Goal: Task Accomplishment & Management: Use online tool/utility

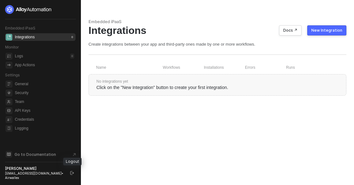
click at [71, 172] on icon "logout" at bounding box center [72, 173] width 4 height 4
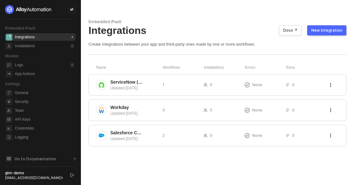
click at [320, 27] on button "New Integration" at bounding box center [327, 30] width 39 height 10
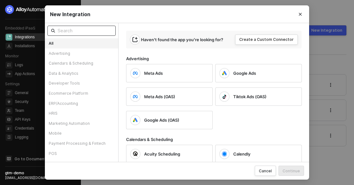
click at [77, 31] on input "text" at bounding box center [85, 30] width 54 height 7
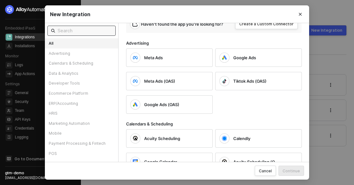
scroll to position [20, 0]
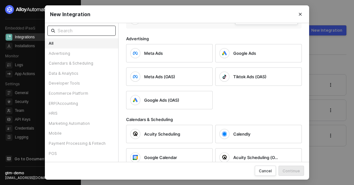
click at [98, 30] on input "text" at bounding box center [85, 30] width 54 height 7
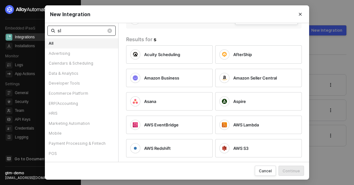
scroll to position [0, 0]
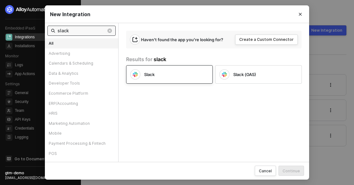
type input "slack"
click at [160, 76] on div "Slack" at bounding box center [171, 75] width 54 height 6
click at [292, 168] on div "Continue" at bounding box center [291, 170] width 17 height 5
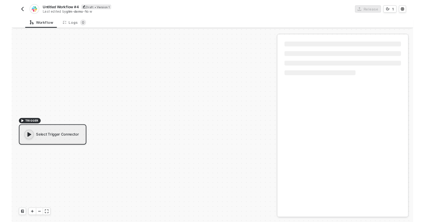
scroll to position [11, 0]
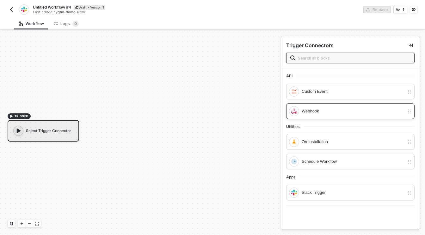
click at [328, 111] on div "Webhook" at bounding box center [353, 111] width 103 height 7
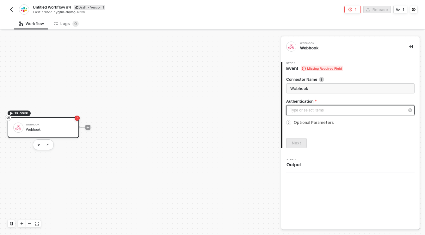
click at [312, 108] on div "Type or select items ﻿" at bounding box center [347, 110] width 115 height 6
click at [313, 22] on div "Workflow Logs 0" at bounding box center [219, 24] width 411 height 12
click at [213, 81] on div "TRIGGER Webhook Webhook" at bounding box center [139, 127] width 278 height 216
click at [96, 59] on div "TRIGGER Webhook Webhook" at bounding box center [139, 127] width 278 height 216
click at [412, 45] on icon "icon-collapse-right" at bounding box center [411, 47] width 4 height 4
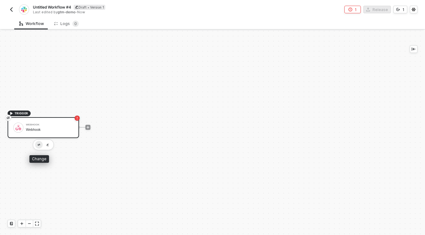
click at [39, 144] on img "button" at bounding box center [39, 145] width 3 height 2
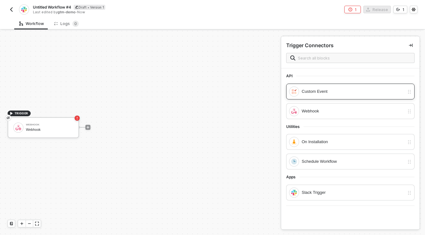
click at [310, 94] on div "Custom Event" at bounding box center [353, 91] width 103 height 7
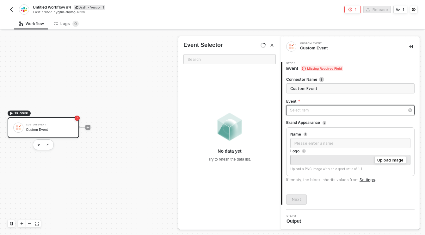
click at [299, 111] on div "Select item ﻿" at bounding box center [347, 110] width 115 height 6
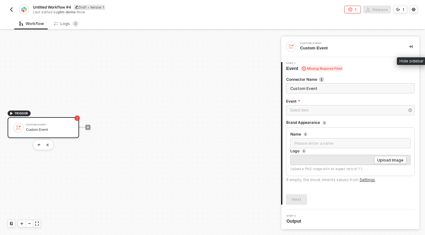
click at [410, 48] on button "button" at bounding box center [411, 47] width 8 height 8
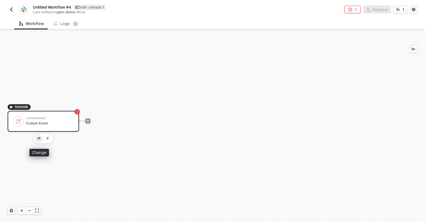
click at [40, 138] on img "button" at bounding box center [39, 138] width 3 height 2
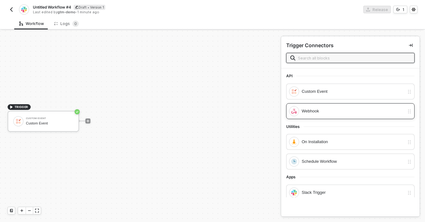
click at [307, 113] on div "Webhook" at bounding box center [353, 111] width 103 height 7
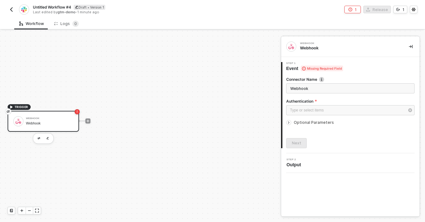
click at [290, 122] on icon "icon-arrow-right-small" at bounding box center [289, 123] width 4 height 4
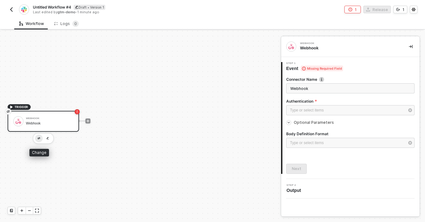
click at [37, 139] on button "button" at bounding box center [39, 139] width 8 height 8
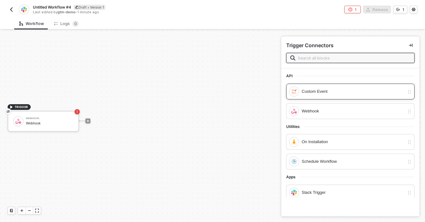
click at [315, 90] on div "Custom Event" at bounding box center [353, 91] width 103 height 7
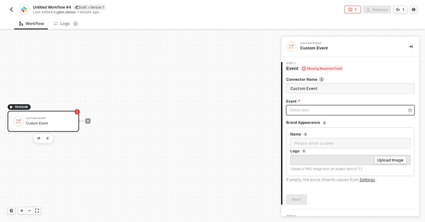
click at [301, 113] on div "Select item ﻿" at bounding box center [347, 110] width 115 height 6
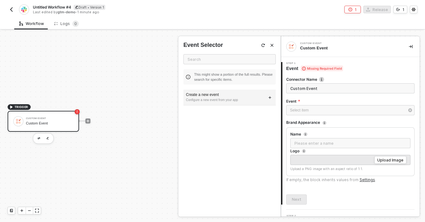
click at [203, 94] on div "Create a new event" at bounding box center [229, 94] width 87 height 5
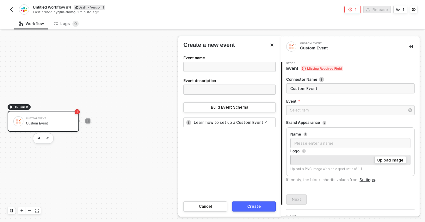
click at [271, 42] on button "Close" at bounding box center [272, 45] width 8 height 8
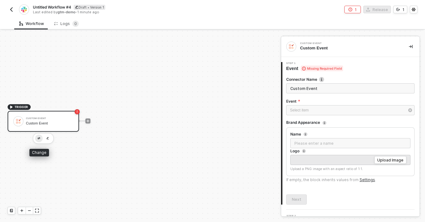
click at [37, 138] on button "button" at bounding box center [39, 139] width 8 height 8
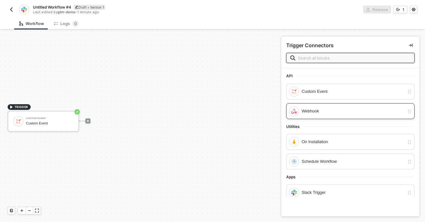
click at [311, 108] on div "Webhook" at bounding box center [353, 111] width 103 height 7
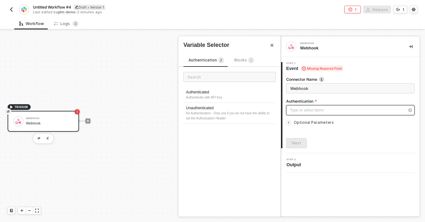
click at [297, 111] on div "Type or select items ﻿" at bounding box center [347, 110] width 115 height 6
click at [290, 123] on icon "icon-arrow-right-small" at bounding box center [289, 123] width 4 height 4
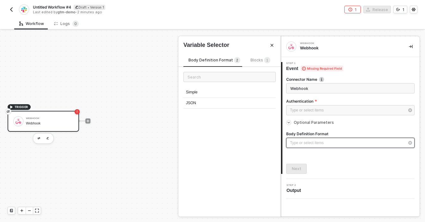
click at [315, 145] on div "Type or select items ﻿" at bounding box center [347, 143] width 115 height 6
click at [192, 101] on div "JSON" at bounding box center [230, 103] width 92 height 11
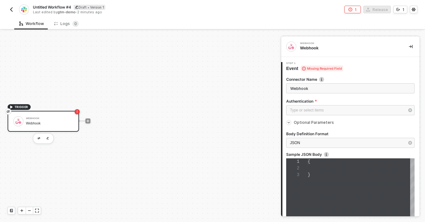
scroll to position [13, 0]
type textarea "{}"
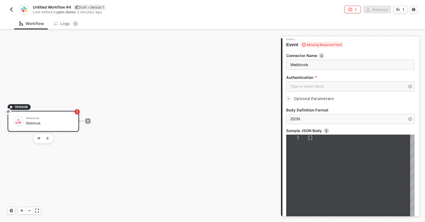
scroll to position [21, 0]
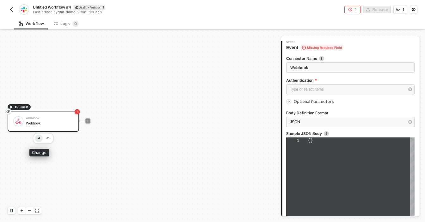
click at [39, 139] on img "button" at bounding box center [39, 138] width 3 height 2
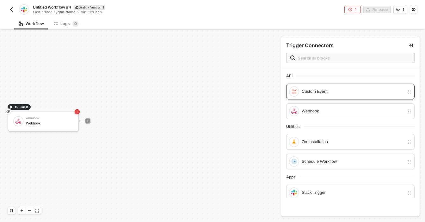
click at [348, 92] on div "Custom Event" at bounding box center [353, 91] width 103 height 7
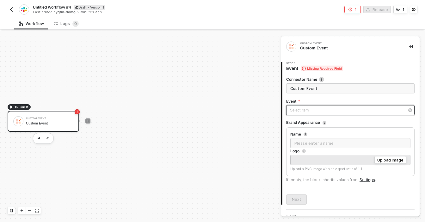
click at [298, 110] on div "Select item ﻿" at bounding box center [347, 110] width 115 height 6
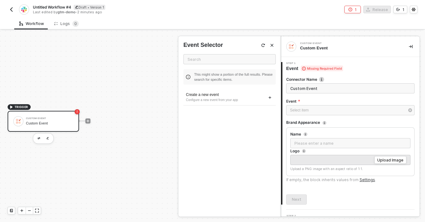
click at [272, 45] on icon "Close" at bounding box center [272, 45] width 3 height 3
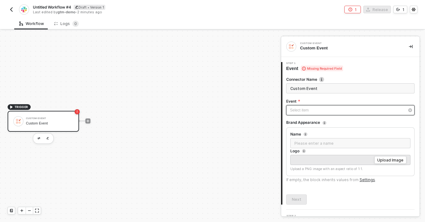
click at [303, 110] on div "Select item ﻿" at bounding box center [347, 110] width 115 height 6
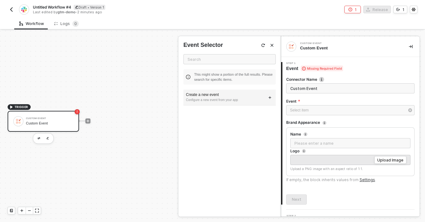
click at [211, 99] on div "Configure a new event from your app" at bounding box center [229, 99] width 87 height 5
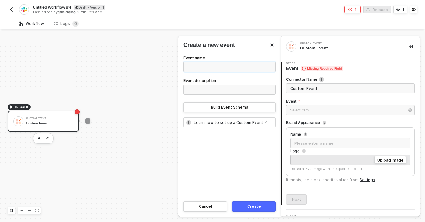
click at [205, 62] on input "Event name" at bounding box center [230, 67] width 92 height 10
type input "Test Custom Event"
click at [195, 86] on input "Event description" at bounding box center [230, 89] width 92 height 10
type input "test"
click at [207, 108] on button "Build Event Schema" at bounding box center [230, 107] width 92 height 10
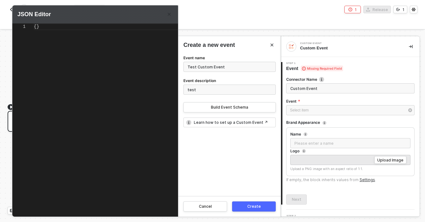
scroll to position [0, 3]
click at [37, 29] on span "{}" at bounding box center [36, 26] width 5 height 5
type textarea "{ "name": "dddfsd" }"
click at [248, 203] on button "Create" at bounding box center [254, 206] width 44 height 10
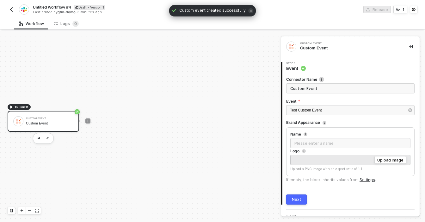
scroll to position [12, 0]
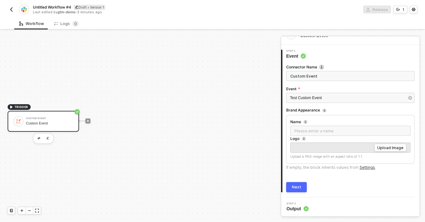
click at [296, 185] on div "Next" at bounding box center [296, 187] width 9 height 5
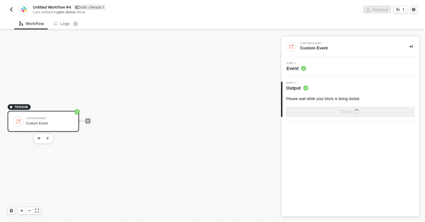
scroll to position [0, 0]
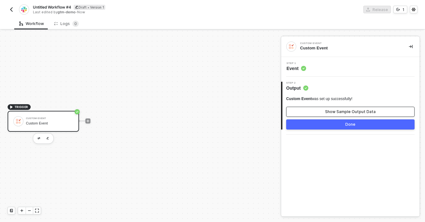
click at [326, 112] on button "Show Sample Output Data" at bounding box center [350, 112] width 128 height 10
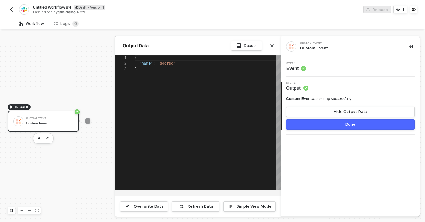
scroll to position [11, 0]
click at [272, 44] on icon "icon-close" at bounding box center [272, 46] width 4 height 4
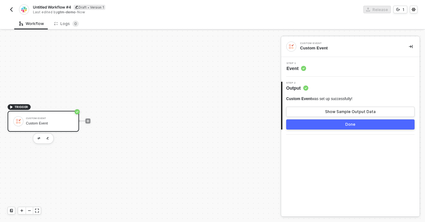
click at [334, 123] on button "Done" at bounding box center [350, 124] width 128 height 10
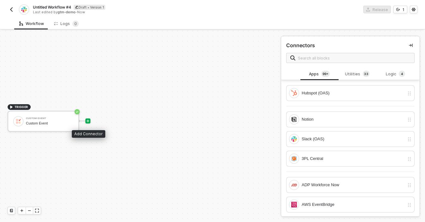
click at [87, 120] on icon "icon-play" at bounding box center [88, 121] width 4 height 4
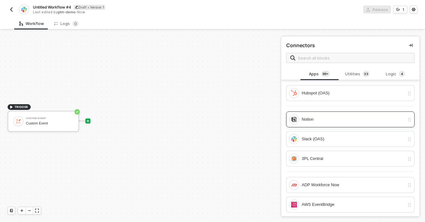
click at [313, 119] on div "Notion" at bounding box center [353, 119] width 103 height 7
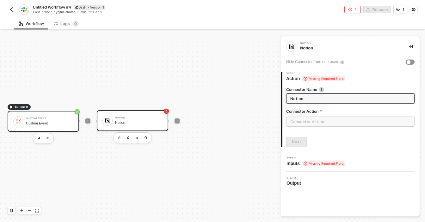
click at [34, 120] on div "Custom Event Custom Event" at bounding box center [49, 121] width 47 height 12
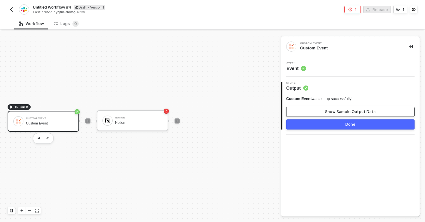
click at [304, 109] on button "Show Sample Output Data" at bounding box center [350, 112] width 128 height 10
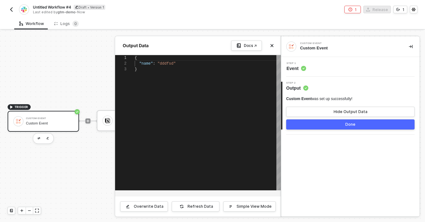
click at [89, 57] on div at bounding box center [212, 126] width 425 height 191
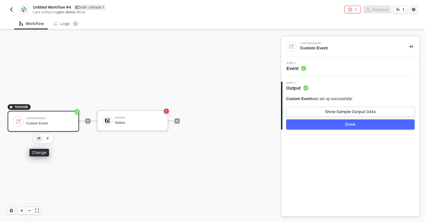
click at [38, 138] on img "button" at bounding box center [39, 138] width 3 height 2
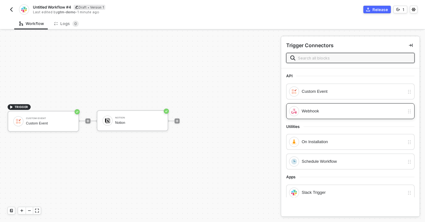
click at [314, 113] on div "Webhook" at bounding box center [353, 111] width 103 height 7
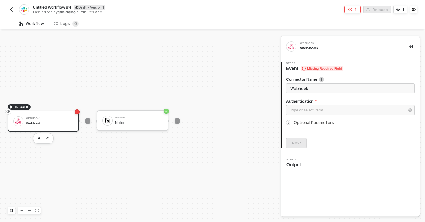
click at [289, 122] on icon "icon-arrow-right-small" at bounding box center [289, 123] width 4 height 4
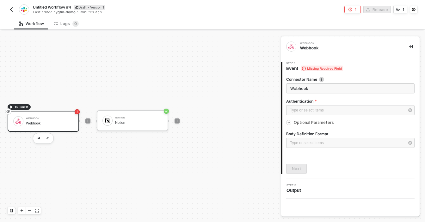
click at [289, 123] on icon "icon-arrow-right-small" at bounding box center [289, 123] width 4 height 4
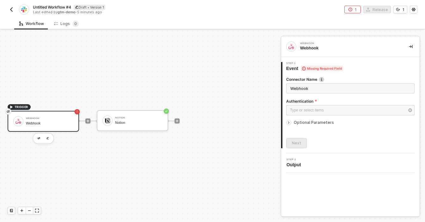
click at [235, 68] on div "TRIGGER Webhook Webhook Notion Notion" at bounding box center [139, 120] width 278 height 203
click at [409, 47] on icon "icon-collapse-right" at bounding box center [411, 47] width 4 height 4
